Goal: Transaction & Acquisition: Purchase product/service

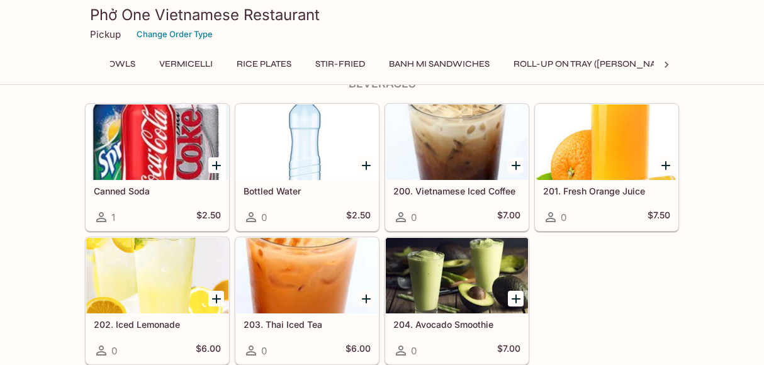
scroll to position [0, 675]
drag, startPoint x: 677, startPoint y: 300, endPoint x: 643, endPoint y: 25, distance: 277.1
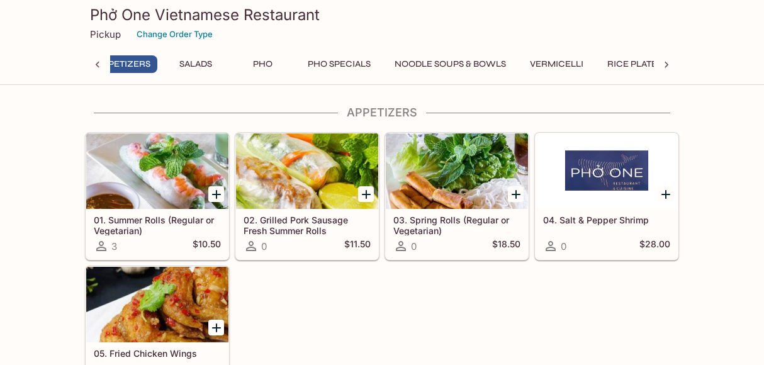
scroll to position [0, 5]
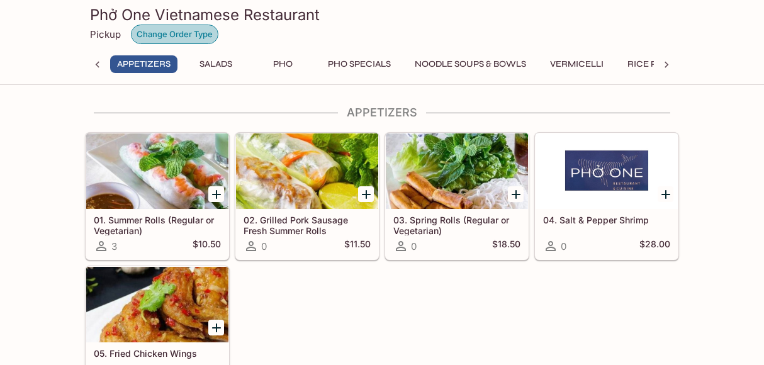
click at [177, 30] on button "Change Order Type" at bounding box center [174, 35] width 87 height 20
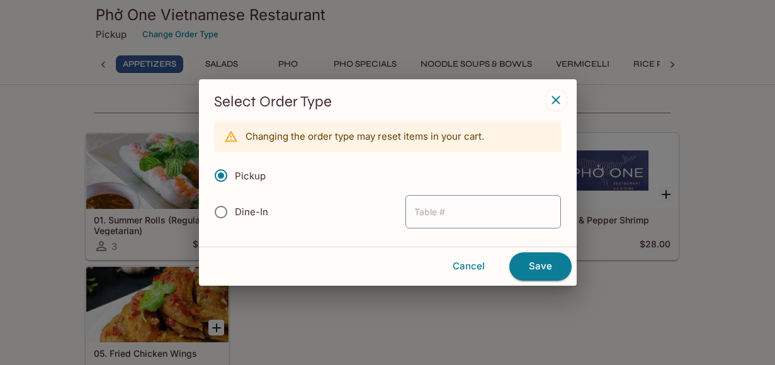
drag, startPoint x: 551, startPoint y: 89, endPoint x: 558, endPoint y: 91, distance: 7.4
click at [555, 85] on div "Select Order Type Changing the order type may reset items in your cart. Pickup …" at bounding box center [388, 162] width 378 height 167
click at [558, 91] on button "button" at bounding box center [555, 99] width 21 height 21
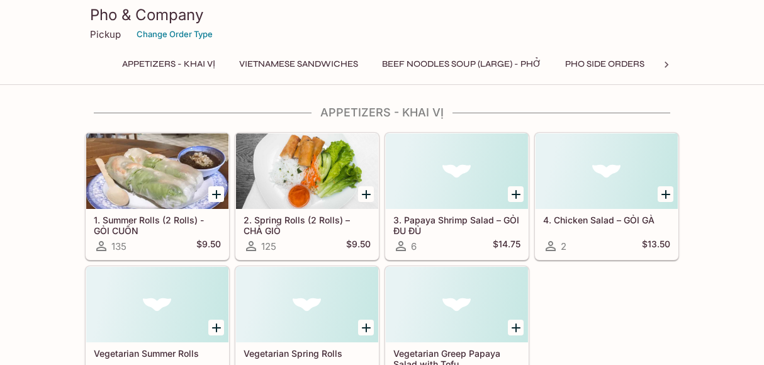
drag, startPoint x: 697, startPoint y: 99, endPoint x: 728, endPoint y: 361, distance: 263.6
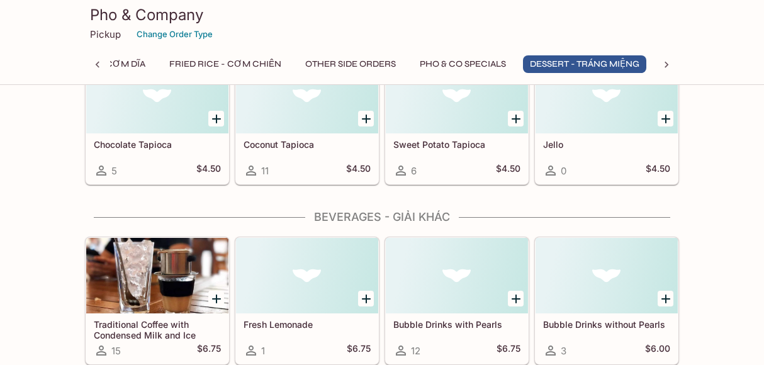
scroll to position [0, 731]
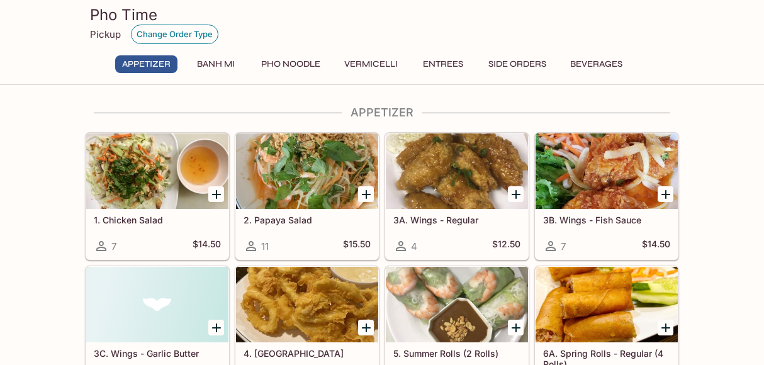
click at [167, 33] on button "Change Order Type" at bounding box center [174, 35] width 87 height 20
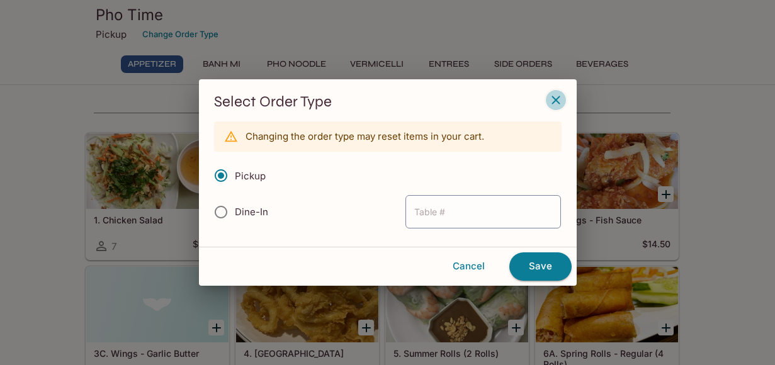
click at [553, 106] on icon "button" at bounding box center [555, 100] width 15 height 15
